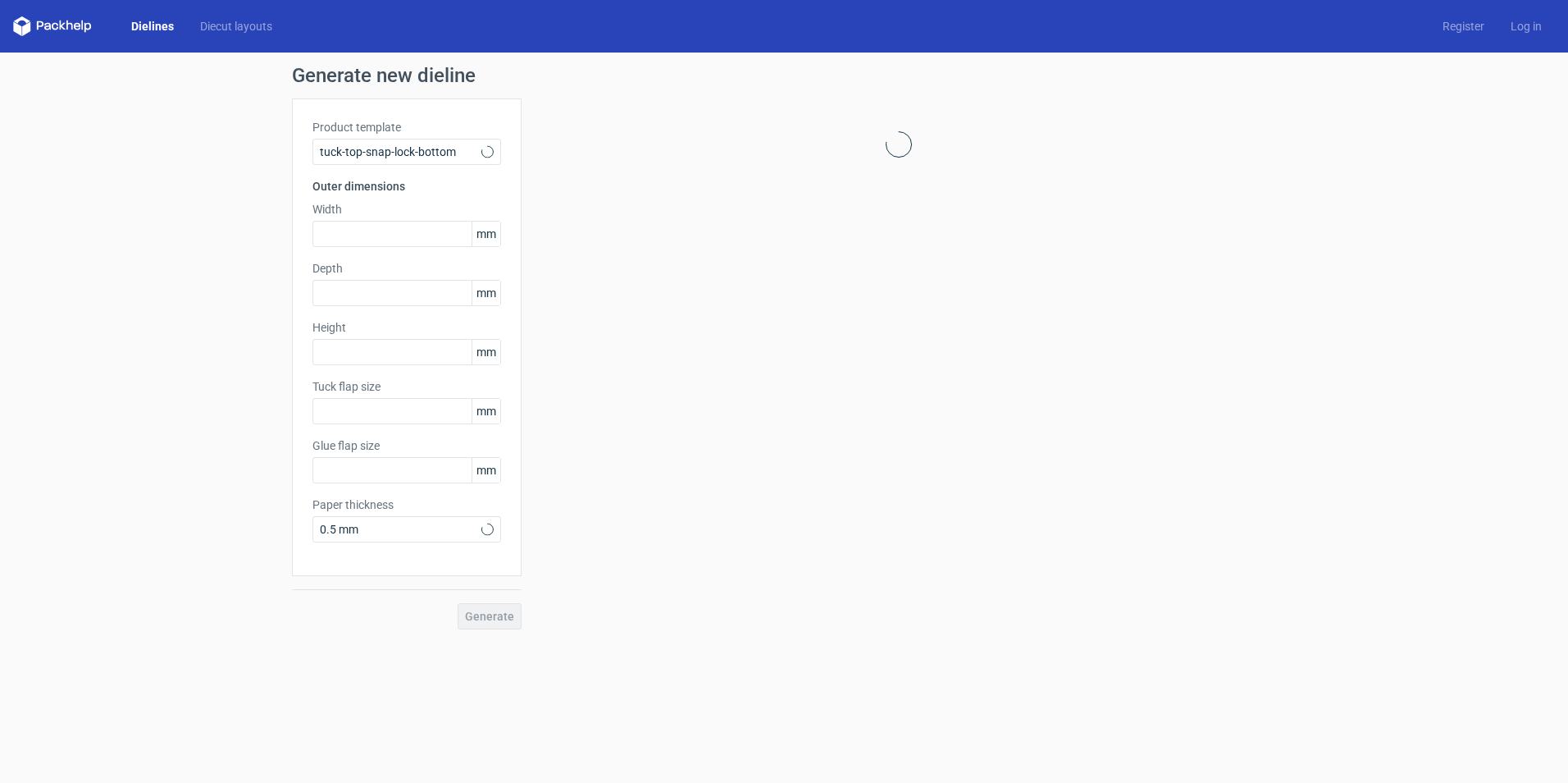
type input "15"
type input "10"
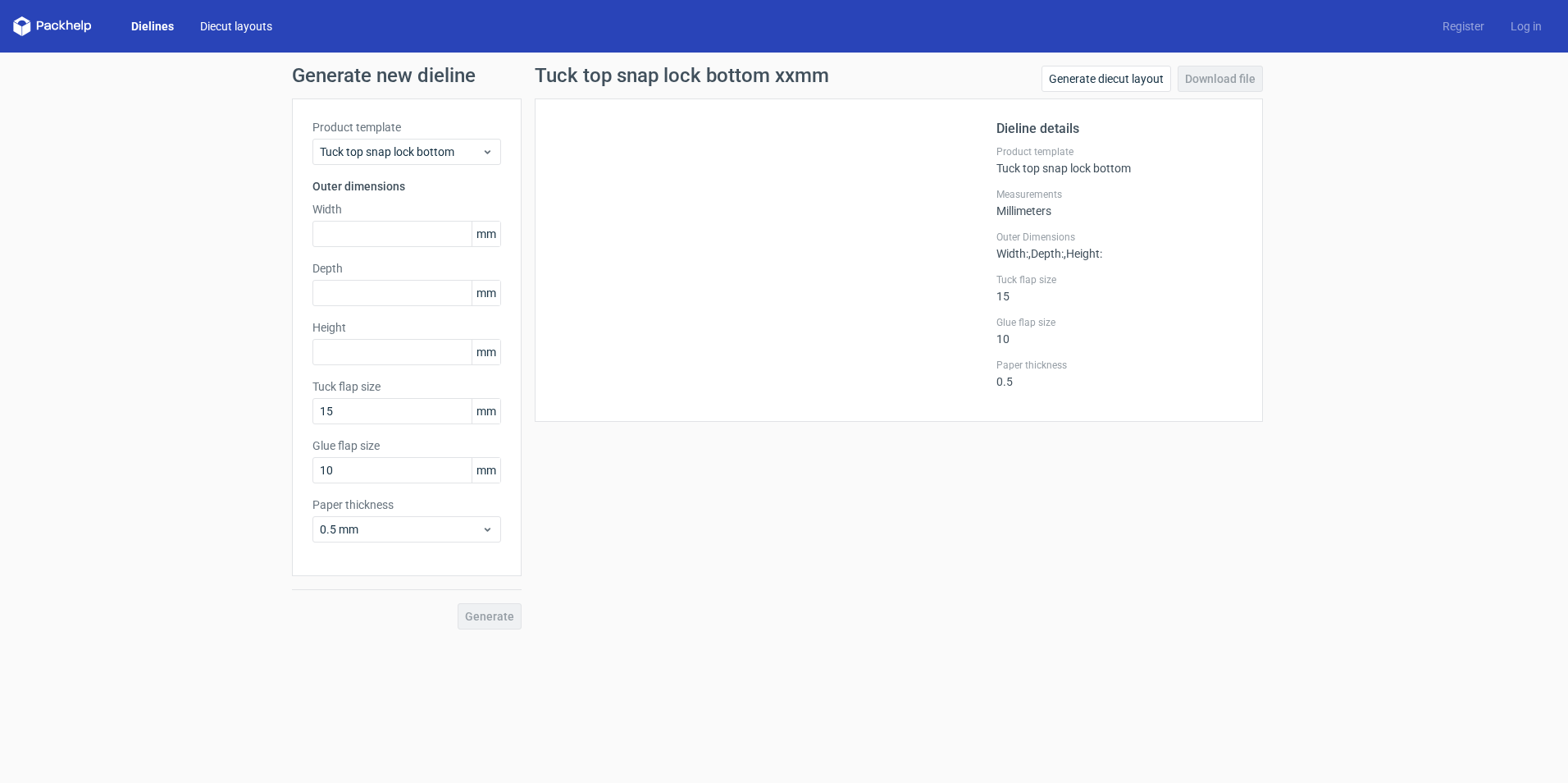
click at [265, 26] on link "Diecut layouts" at bounding box center [236, 26] width 98 height 16
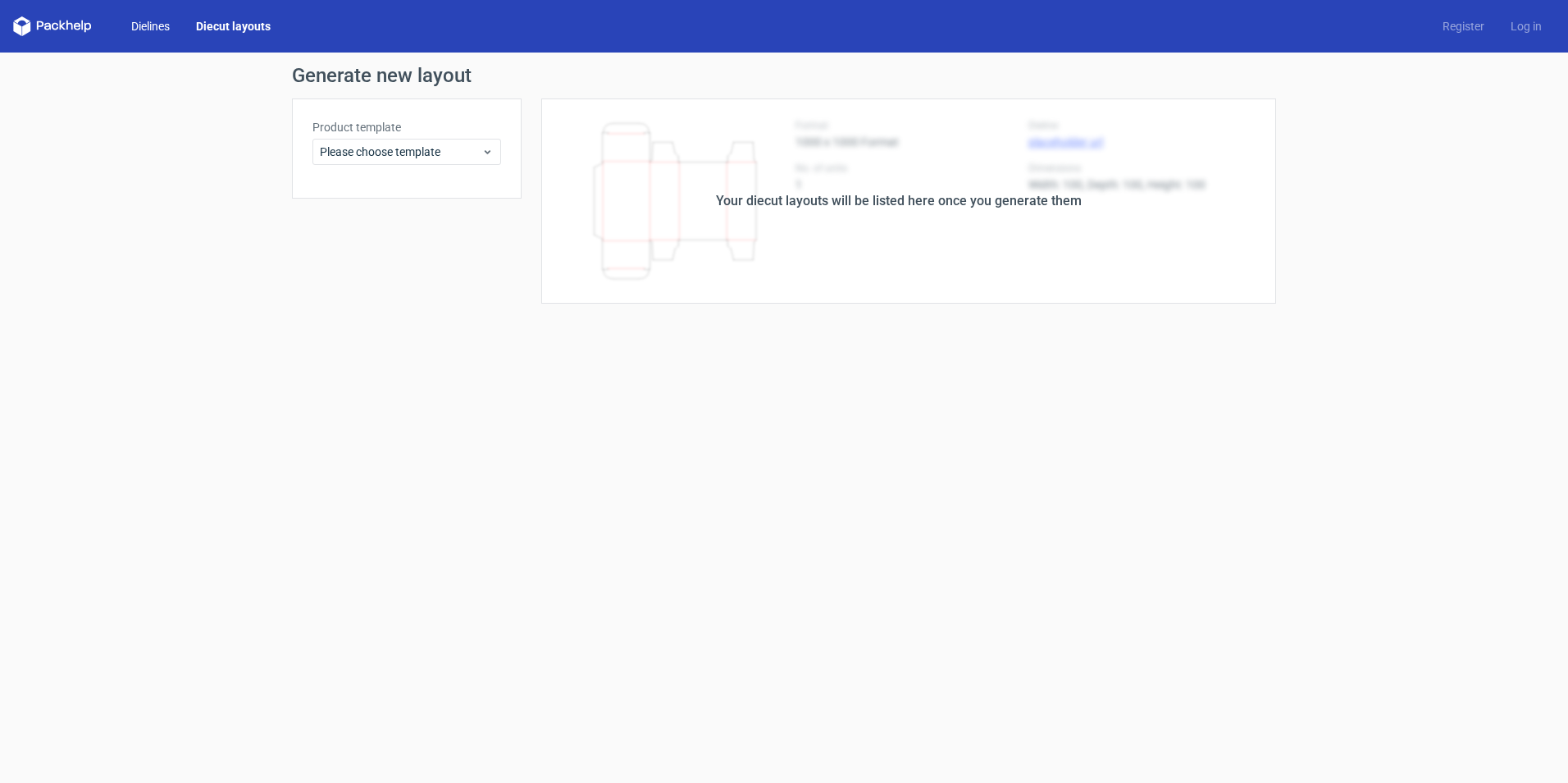
click at [146, 24] on link "Dielines" at bounding box center [150, 26] width 65 height 16
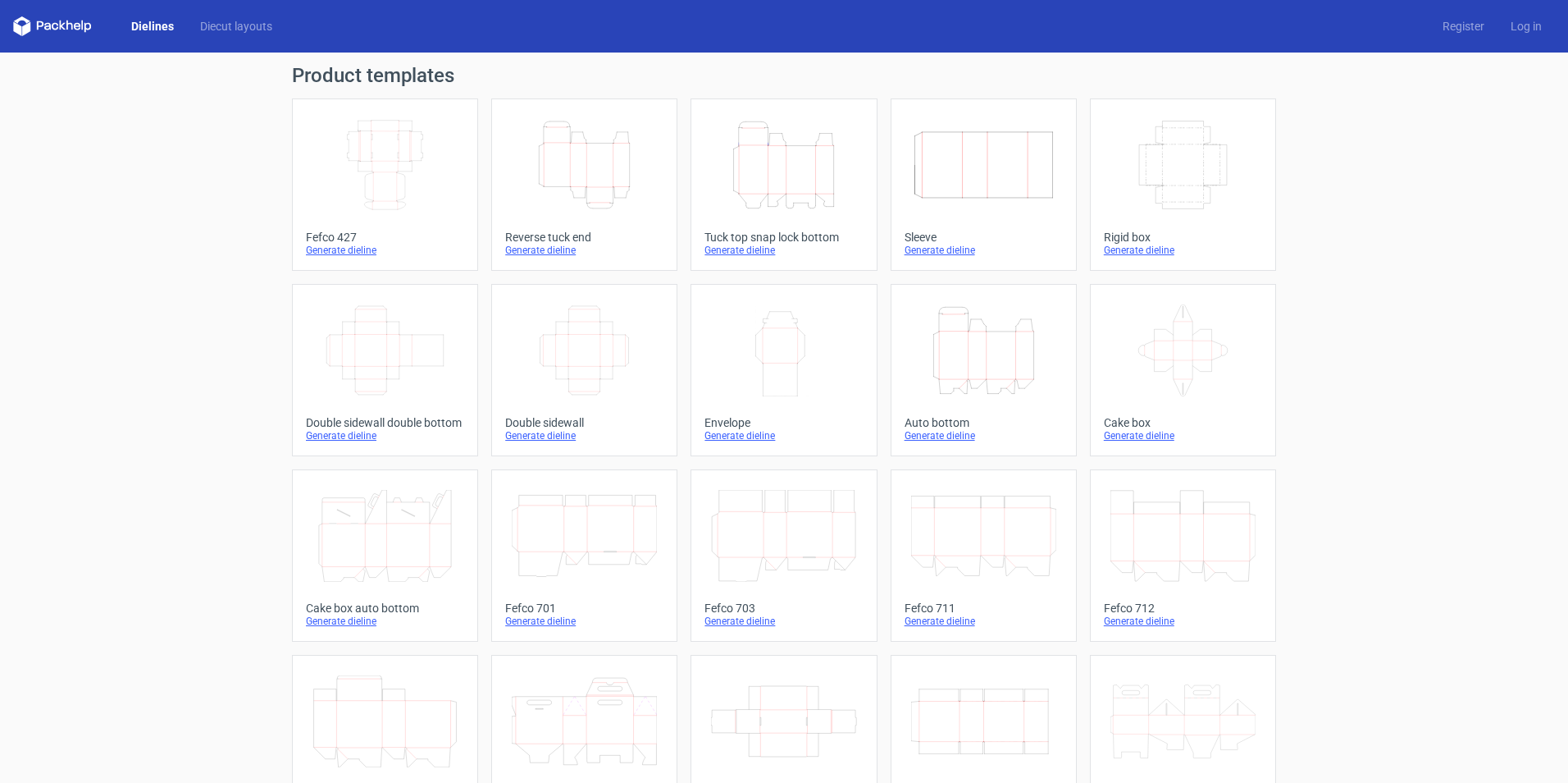
click at [957, 405] on link "Height Depth Width Auto bottom Generate dieline" at bounding box center [984, 369] width 186 height 172
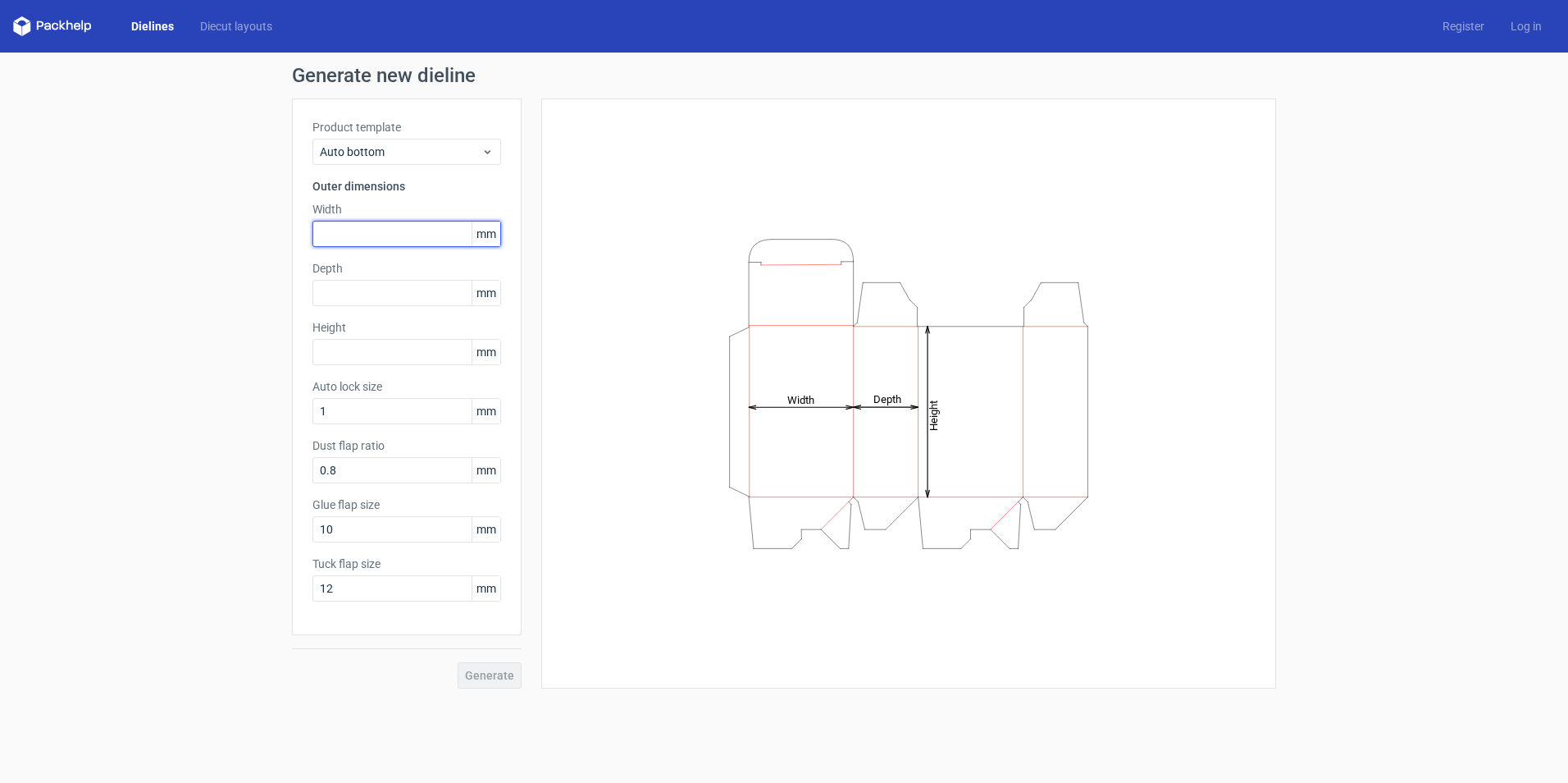
click at [394, 221] on input "text" at bounding box center [407, 234] width 188 height 27
type input "140"
click at [343, 304] on input "text" at bounding box center [407, 293] width 188 height 27
type input "70"
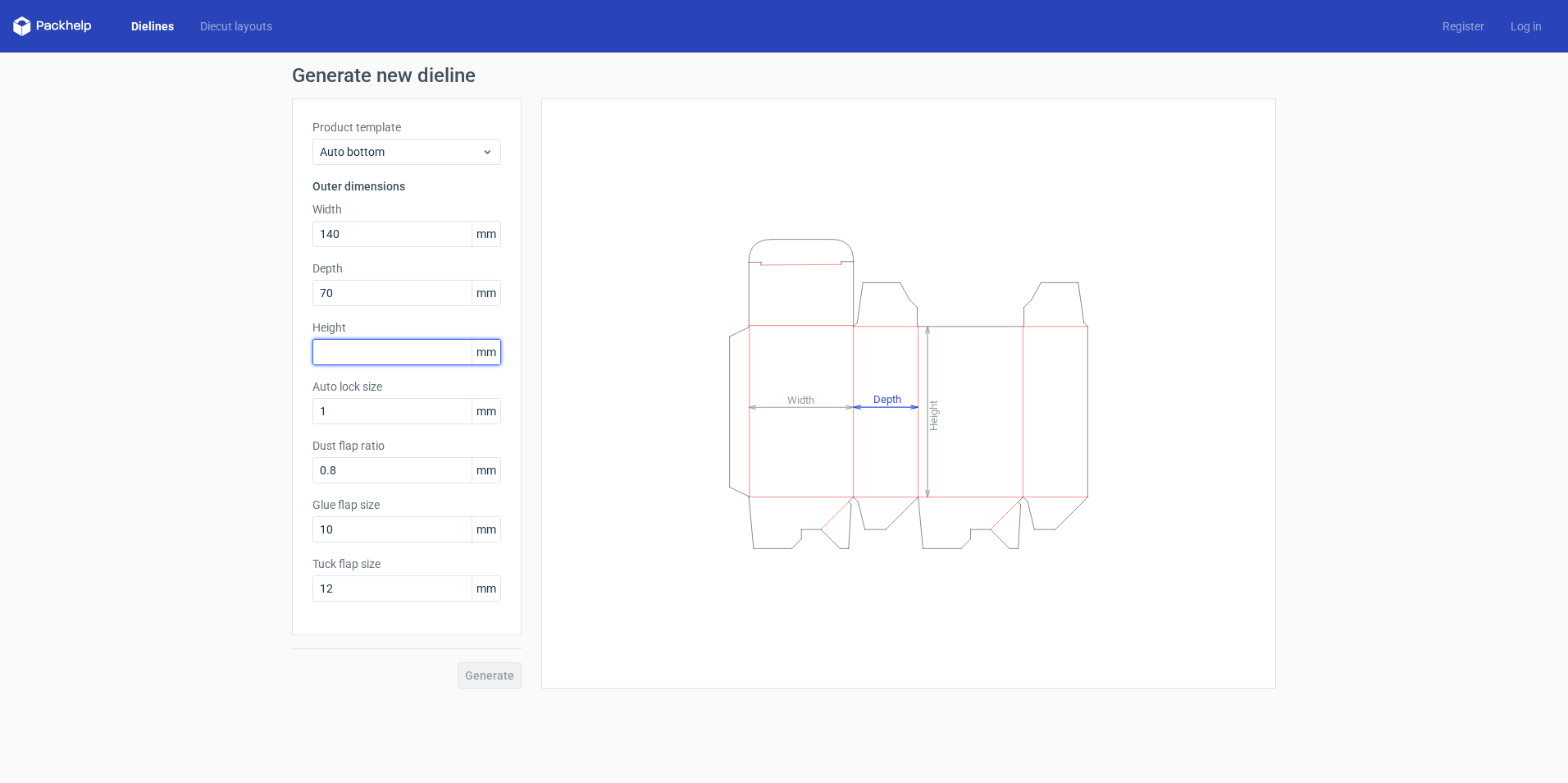
click at [367, 349] on input "text" at bounding box center [407, 352] width 188 height 27
type input "60"
click at [486, 673] on span "Generate" at bounding box center [490, 675] width 49 height 11
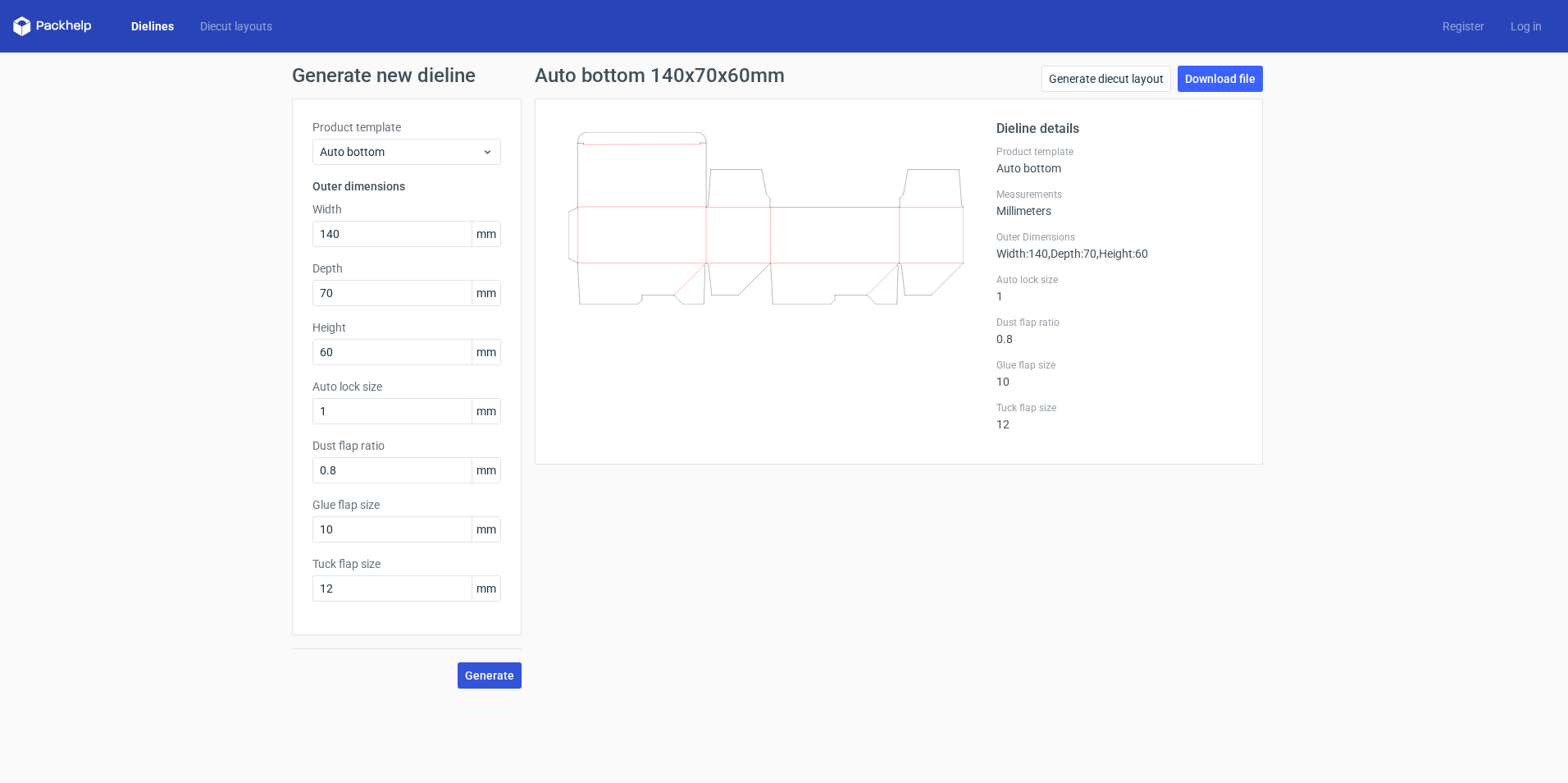
click at [505, 667] on button "Generate" at bounding box center [489, 675] width 64 height 27
click at [1211, 73] on link "Download file" at bounding box center [1221, 79] width 86 height 27
